Goal: Task Accomplishment & Management: Manage account settings

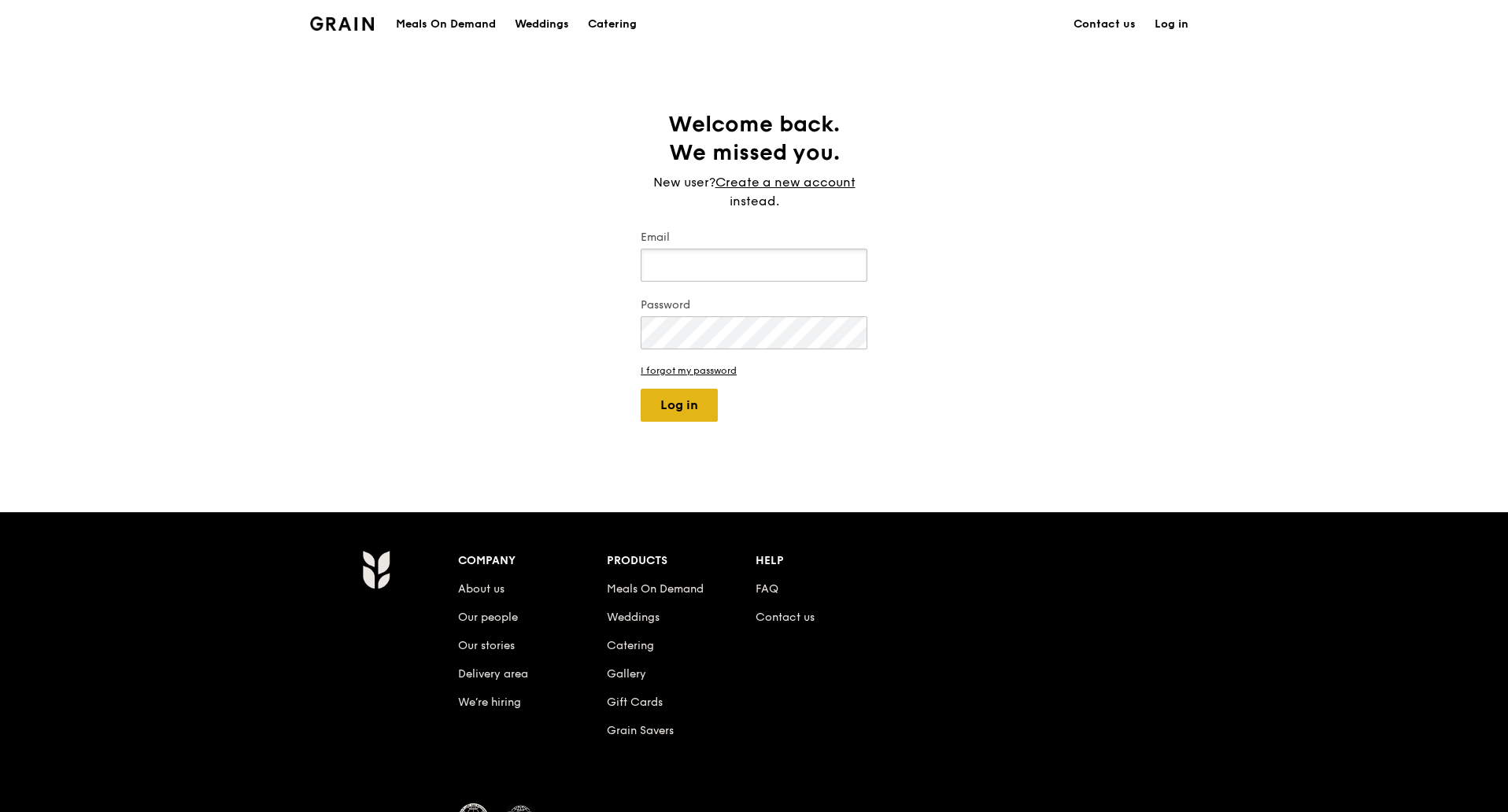
type input "[PERSON_NAME][EMAIL_ADDRESS][DOMAIN_NAME]"
click at [691, 416] on button "Log in" at bounding box center [680, 404] width 77 height 33
select select "100"
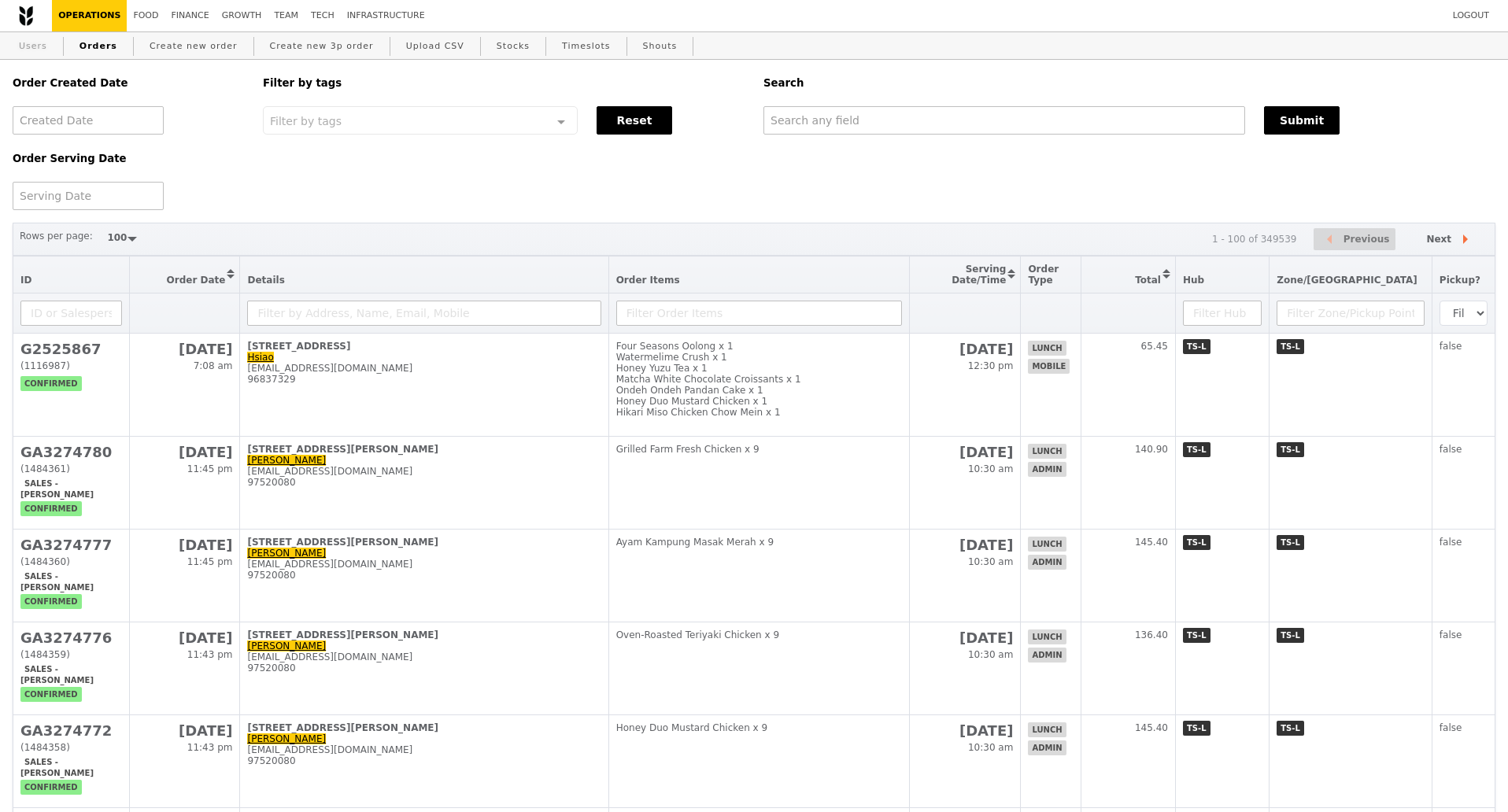
click at [41, 54] on link "Users" at bounding box center [33, 46] width 41 height 29
